Goal: Check status

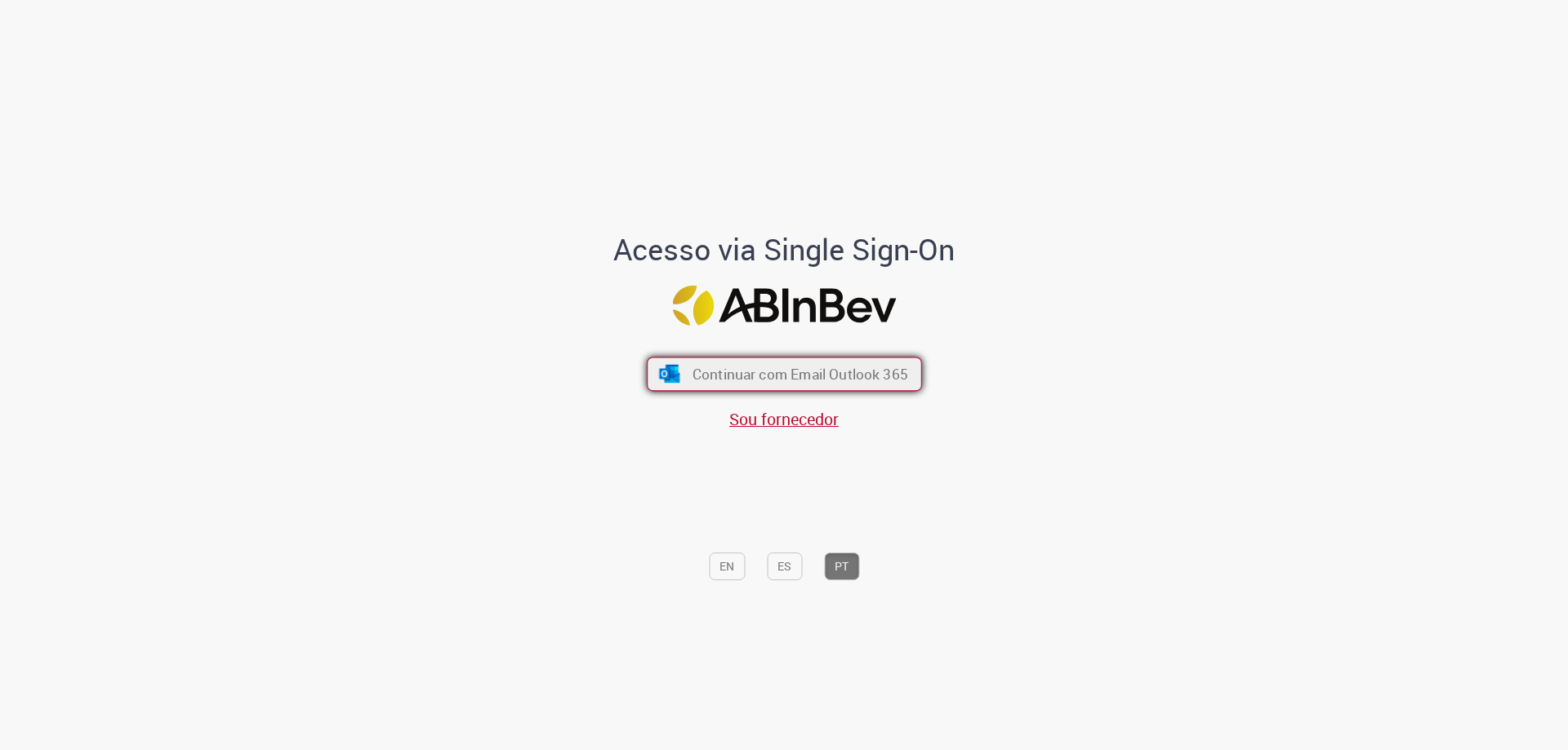
click at [800, 363] on button "Continuar com Email Outlook 365" at bounding box center [784, 375] width 275 height 34
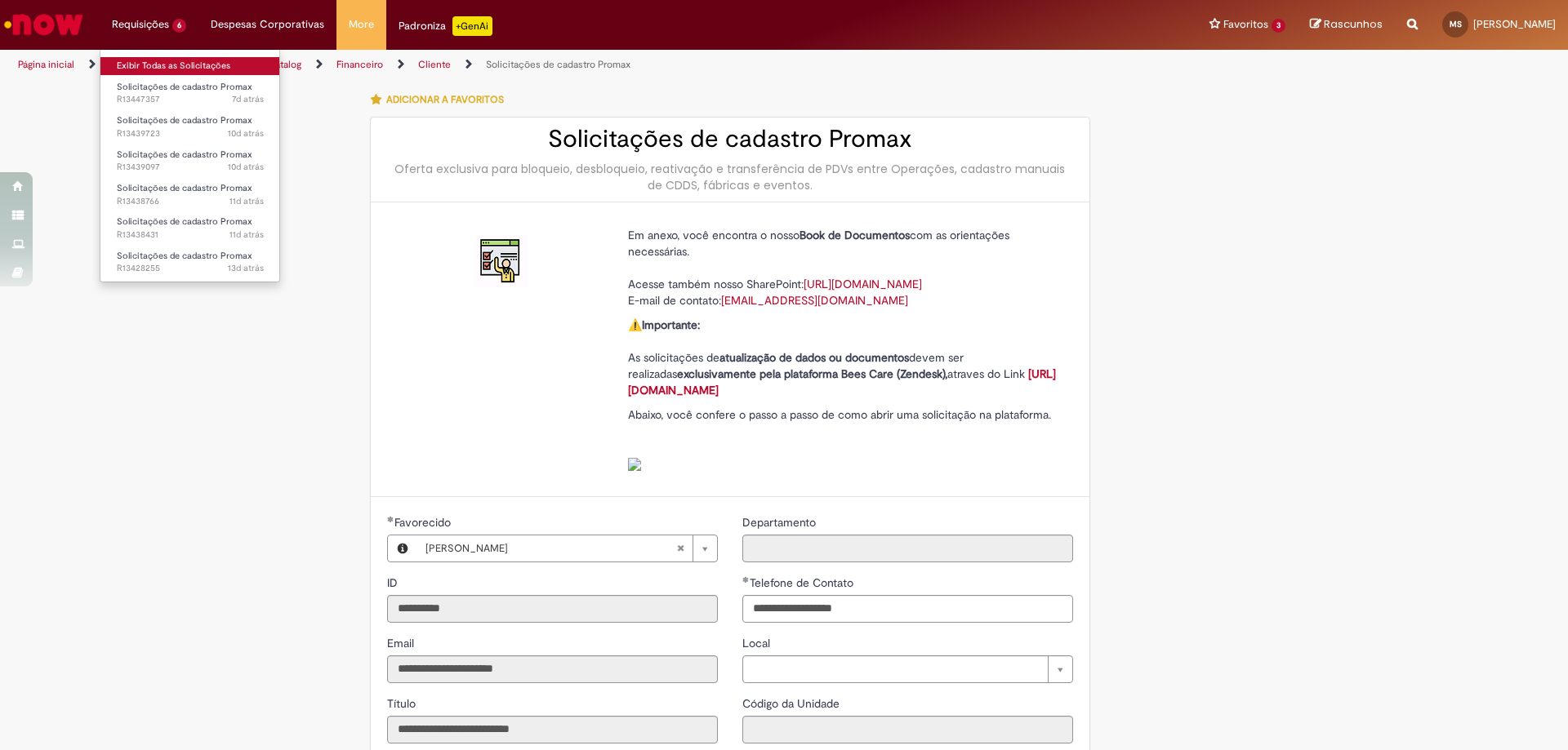
click at [179, 69] on link "Exibir Todas as Solicitações" at bounding box center [190, 66] width 179 height 18
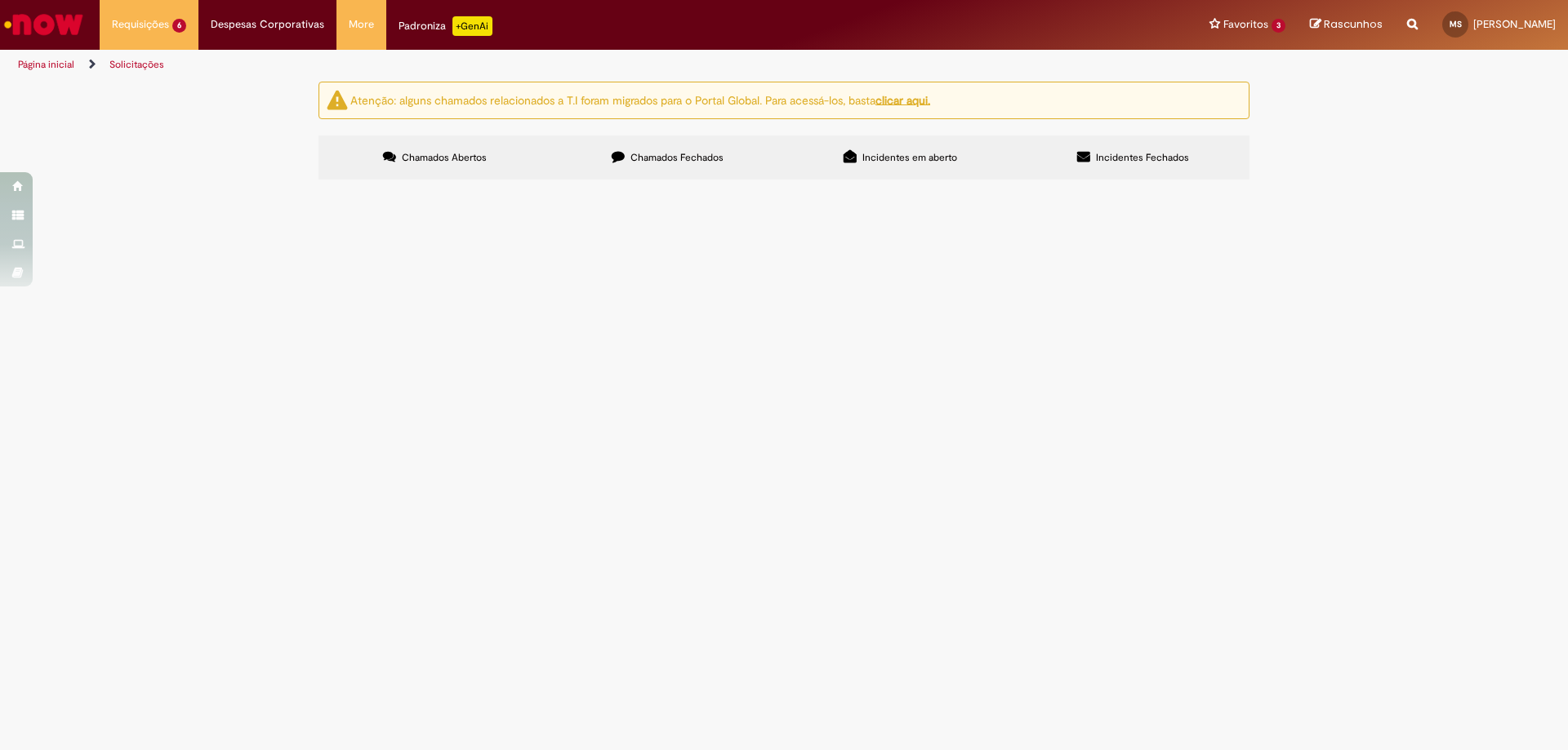
click at [0, 0] on td "Solicito transferência do PDV 28738 da revenda Marbela para o CDD Campos" at bounding box center [0, 0] width 0 height 0
click at [0, 0] on span "Solicito transferência do PDV 28738 da revenda Marbela para o CDD Campos" at bounding box center [0, 0] width 0 height 0
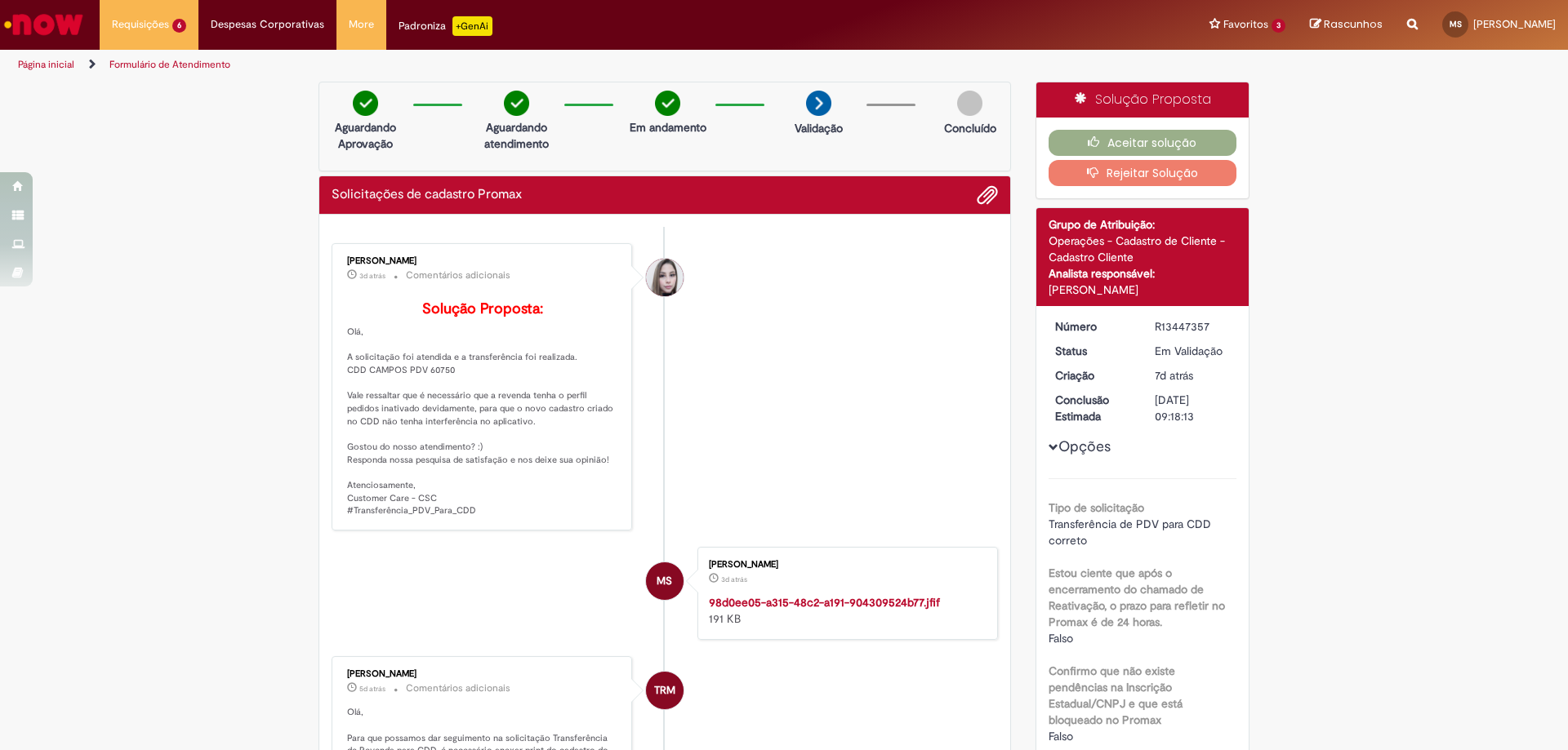
click at [436, 394] on p "Solução Proposta: Olá, A solicitação foi atendida e a transferência foi realiza…" at bounding box center [482, 409] width 272 height 216
copy p "60750"
